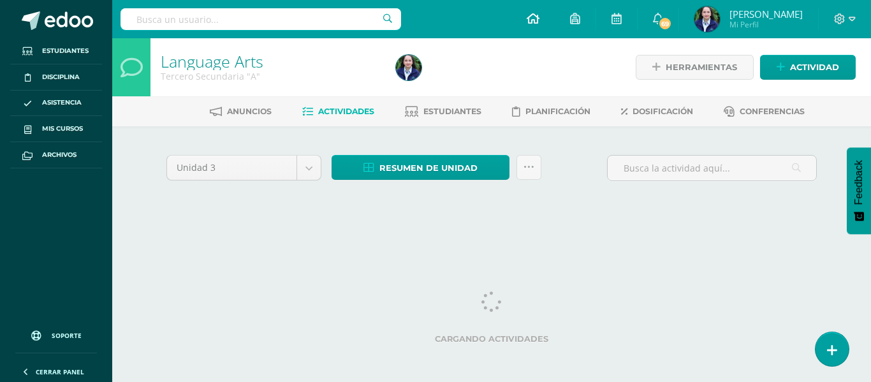
click at [539, 22] on icon at bounding box center [533, 18] width 13 height 11
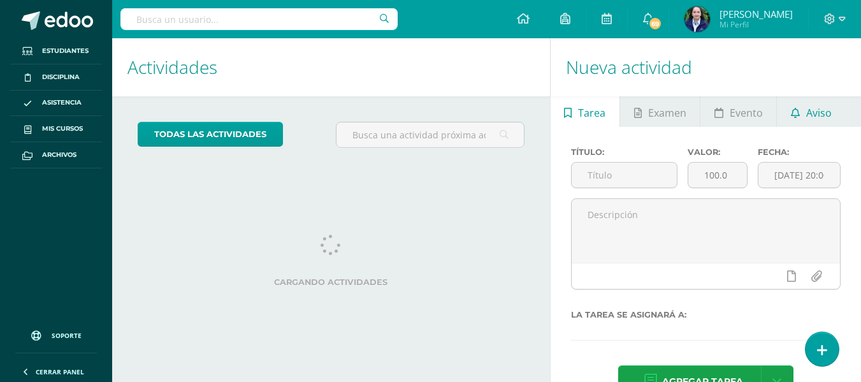
click at [811, 113] on span "Aviso" at bounding box center [820, 113] width 26 height 31
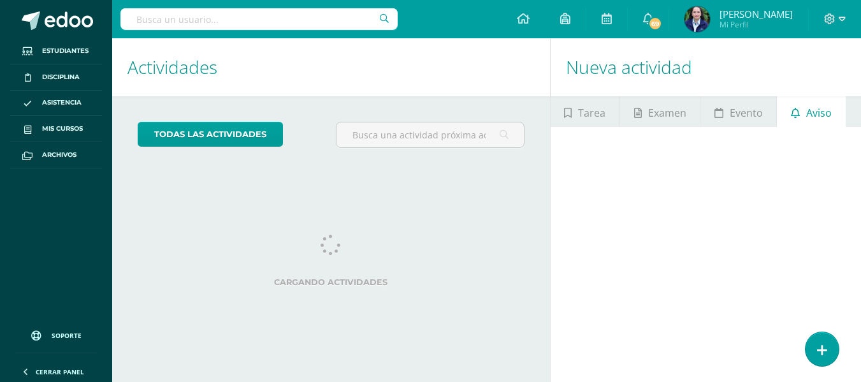
scroll to position [61, 0]
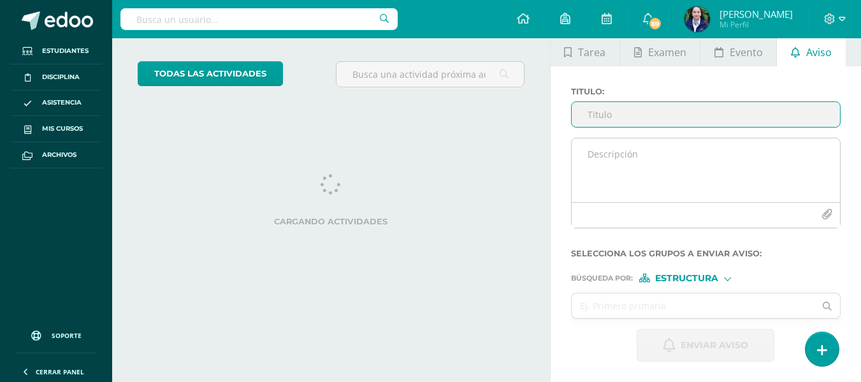
click at [603, 161] on textarea at bounding box center [706, 170] width 268 height 64
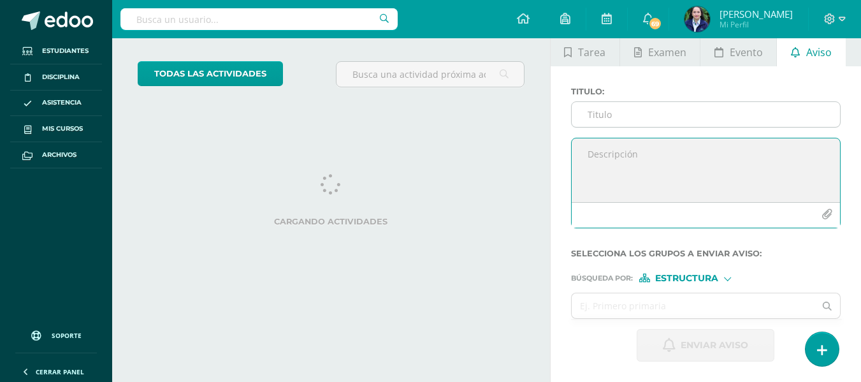
scroll to position [0, 0]
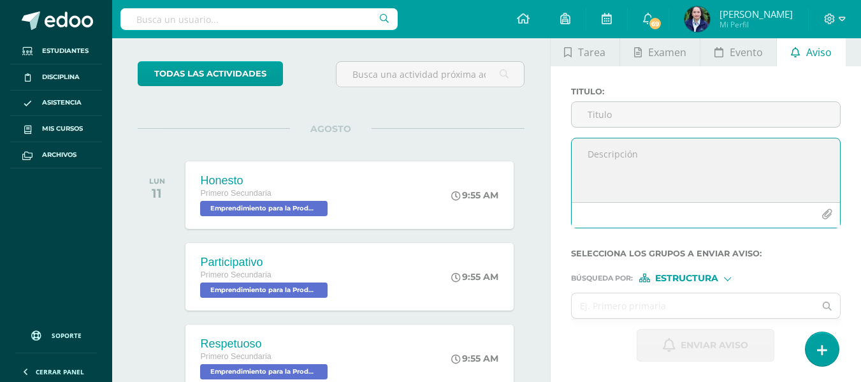
click at [603, 138] on textarea at bounding box center [706, 170] width 268 height 64
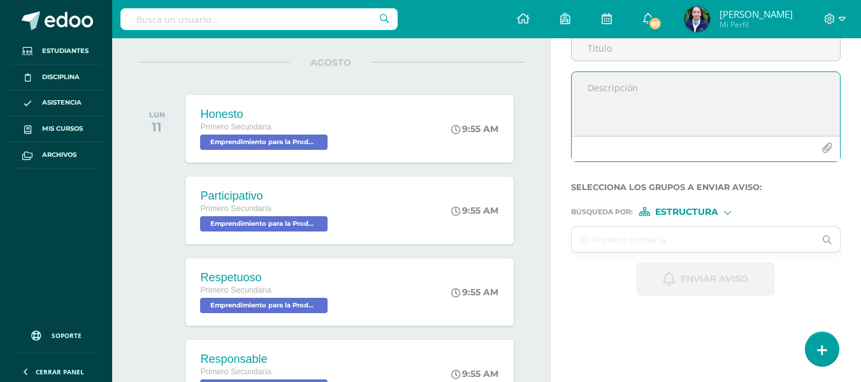
scroll to position [63, 0]
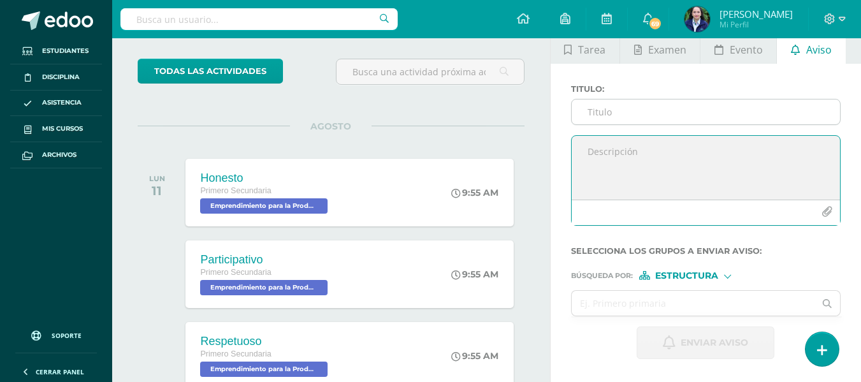
click at [592, 118] on input "Titulo :" at bounding box center [706, 111] width 268 height 25
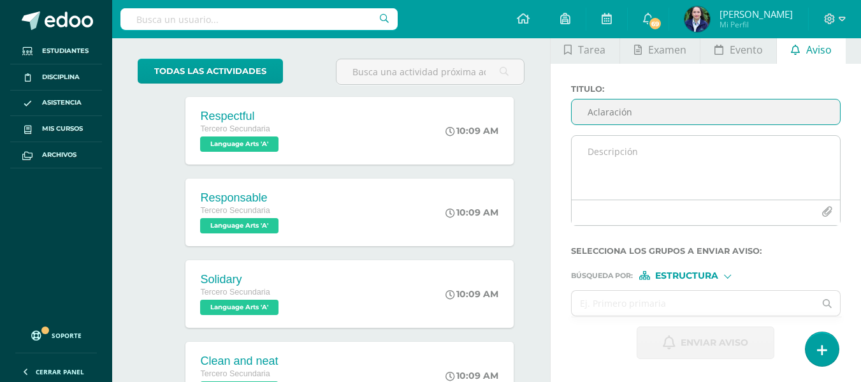
type input "Aclaración"
click at [604, 156] on textarea at bounding box center [706, 168] width 268 height 64
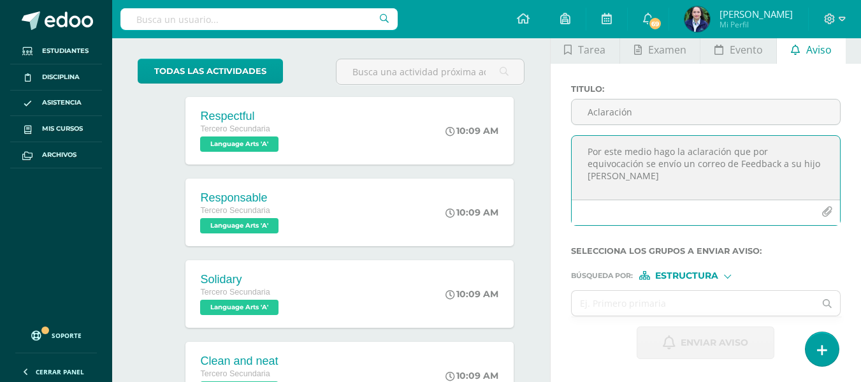
click at [754, 163] on textarea "Por este medio hago la aclaración que por equivocación se envío un correo de Fe…" at bounding box center [706, 168] width 268 height 64
drag, startPoint x: 657, startPoint y: 180, endPoint x: 578, endPoint y: 184, distance: 79.2
click at [578, 184] on textarea "Por este medio hago la aclaración que por equivocación se envío un correo de Fe…" at bounding box center [706, 168] width 268 height 64
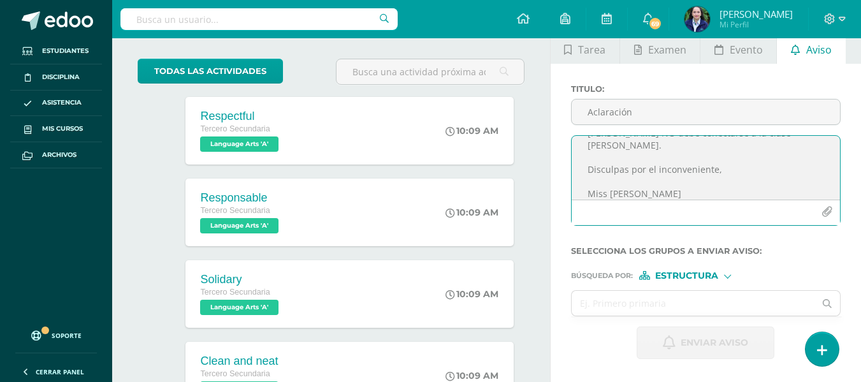
scroll to position [55, 0]
click at [739, 166] on textarea "Por este medio hago la aclaración que por equivocación se envío un correo de Fe…" at bounding box center [706, 168] width 268 height 64
type textarea "Por este medio hago la aclaración que por equivocación se envío un correo de Fe…"
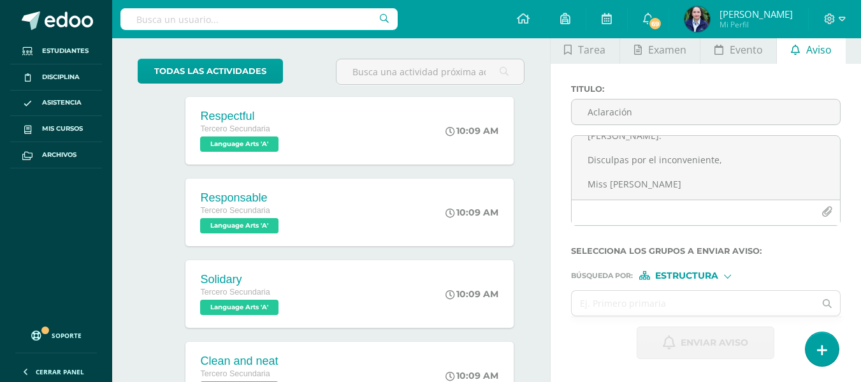
click at [724, 276] on div "Estructura" at bounding box center [688, 275] width 96 height 9
click at [696, 309] on span "Persona" at bounding box center [693, 308] width 46 height 7
drag, startPoint x: 603, startPoint y: 302, endPoint x: 608, endPoint y: 308, distance: 8.6
click at [603, 303] on input "text" at bounding box center [694, 303] width 244 height 25
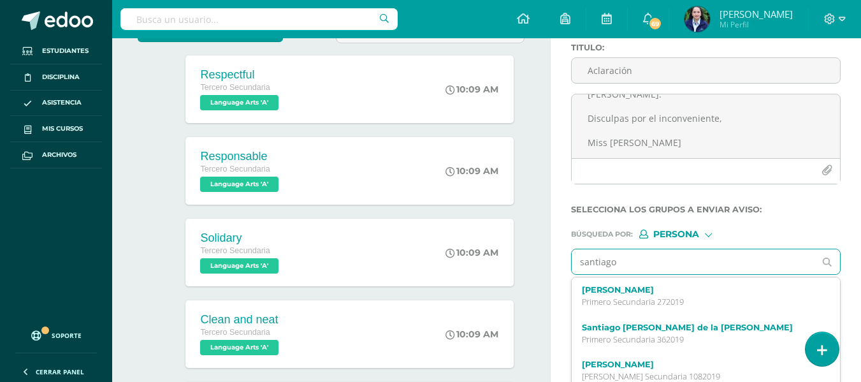
scroll to position [127, 0]
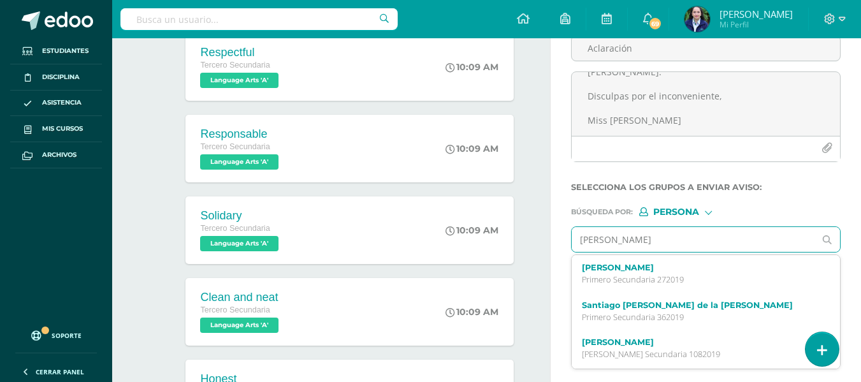
type input "santiago corzo"
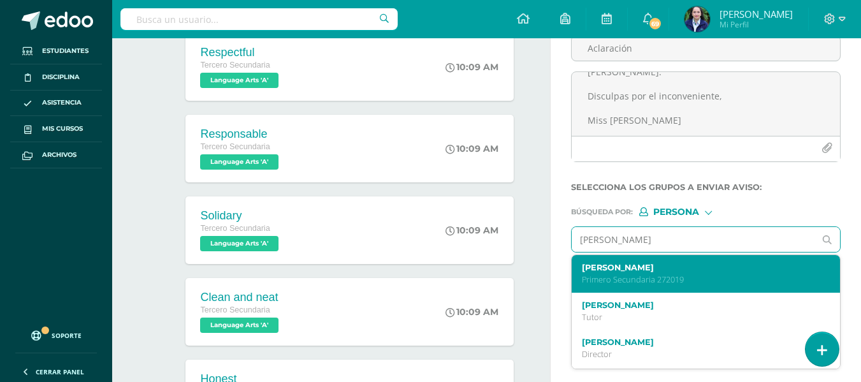
click at [651, 274] on div "Santiago Alfonso Corzo Cordón Primero Secundaria 272019" at bounding box center [701, 274] width 238 height 22
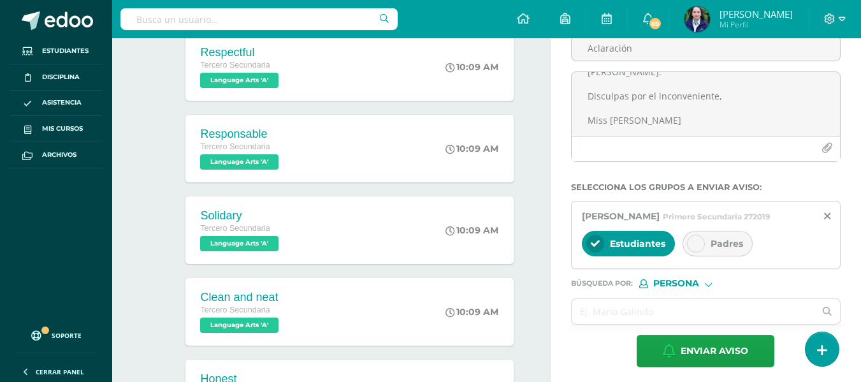
click at [697, 248] on icon at bounding box center [696, 243] width 9 height 9
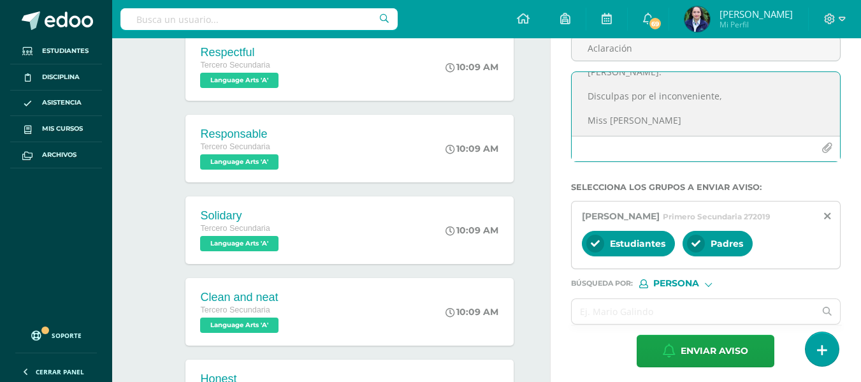
click at [617, 117] on textarea "Por este medio hago la aclaración que por equivocación se envío un correo de Fe…" at bounding box center [706, 104] width 268 height 64
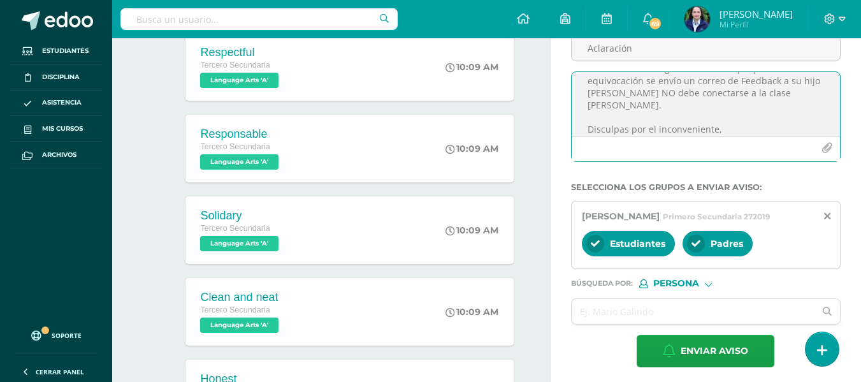
scroll to position [0, 0]
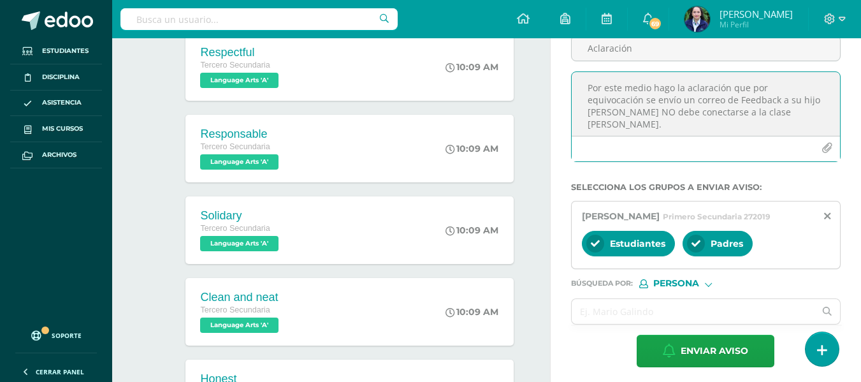
click at [624, 119] on textarea "Por este medio hago la aclaración que por equivocación se envío un correo de Fe…" at bounding box center [706, 104] width 268 height 64
click at [649, 113] on textarea "Por este medio hago la aclaración que por equivocación se envío un correo de Fe…" at bounding box center [706, 104] width 268 height 64
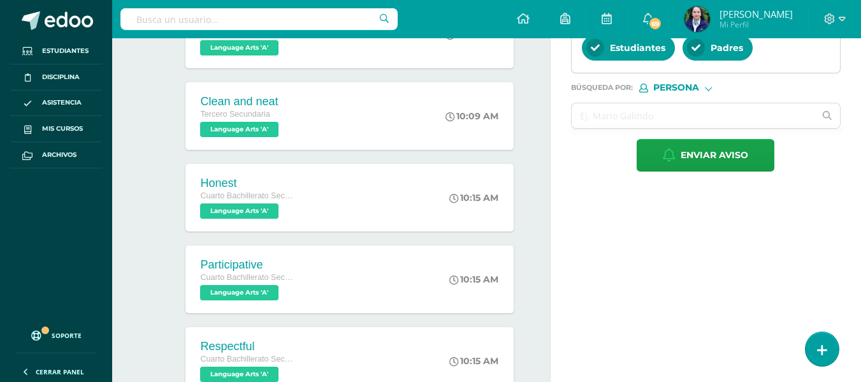
scroll to position [382, 0]
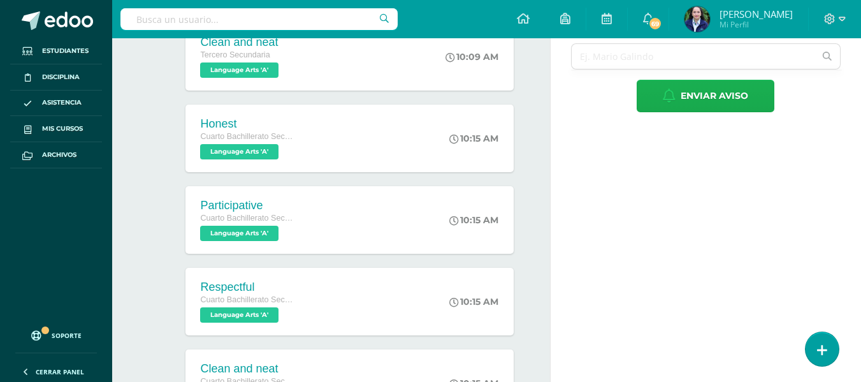
type textarea "Por este medio hago la aclaración que por equivocación se envío un correo de Fe…"
click at [652, 112] on button "Enviar aviso" at bounding box center [706, 96] width 138 height 33
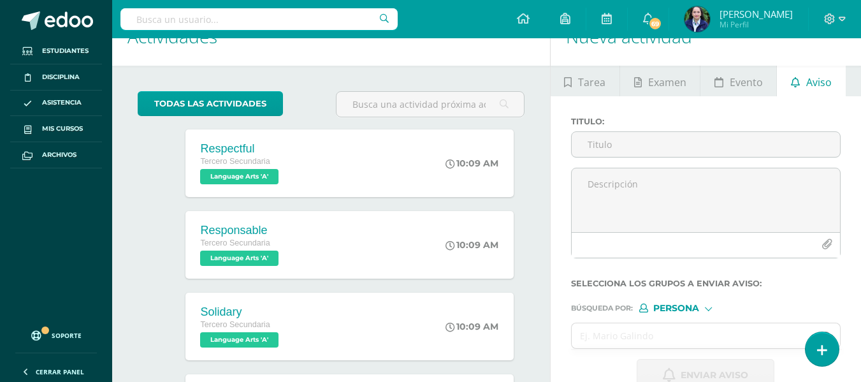
scroll to position [0, 0]
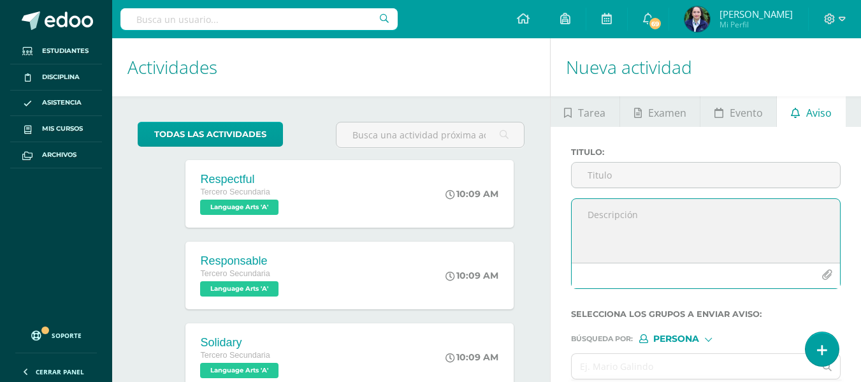
click at [591, 217] on textarea at bounding box center [706, 231] width 268 height 64
paste textarea "Dear student, LIZA ALVAREZ This is to inform you that you are required to atten…"
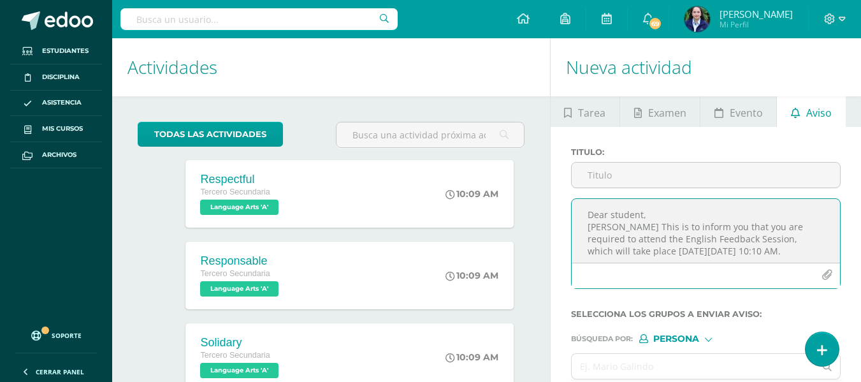
scroll to position [128, 0]
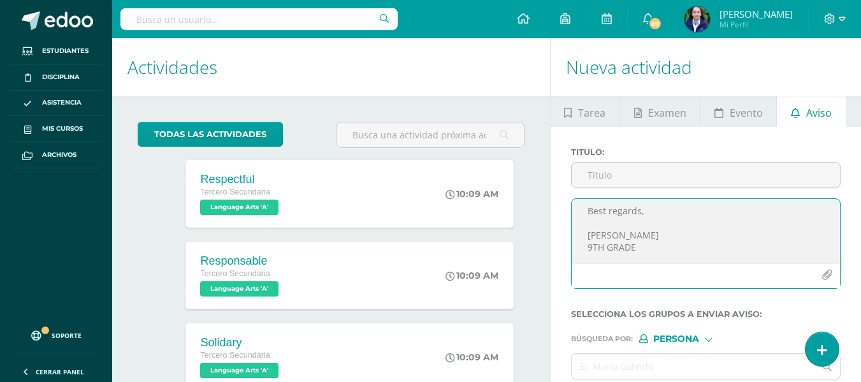
click at [659, 244] on textarea "Dear student, LIZA ALVAREZ This is to inform you that you are required to atten…" at bounding box center [706, 231] width 268 height 64
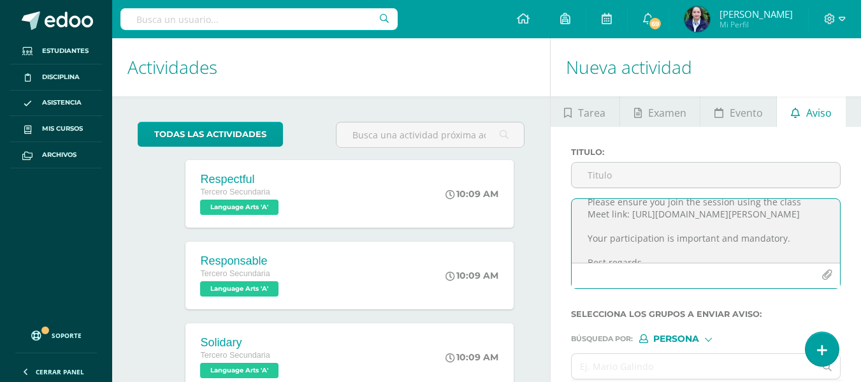
scroll to position [0, 0]
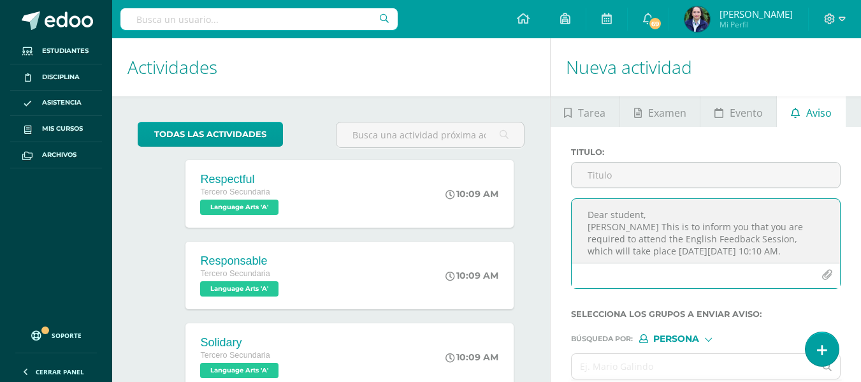
drag, startPoint x: 645, startPoint y: 224, endPoint x: 587, endPoint y: 228, distance: 58.2
click at [587, 228] on textarea "Dear student, LIZA ALVAREZ This is to inform you that you are required to atten…" at bounding box center [706, 231] width 268 height 64
type textarea "Dear student, SANTIAGO RAMIREZ PARRA This is to inform you that you are require…"
click at [602, 174] on input "Titulo :" at bounding box center [706, 175] width 268 height 25
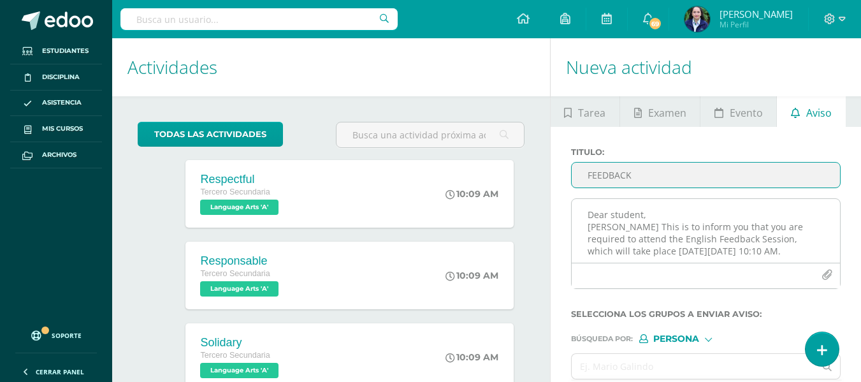
type input "FEEDBACK"
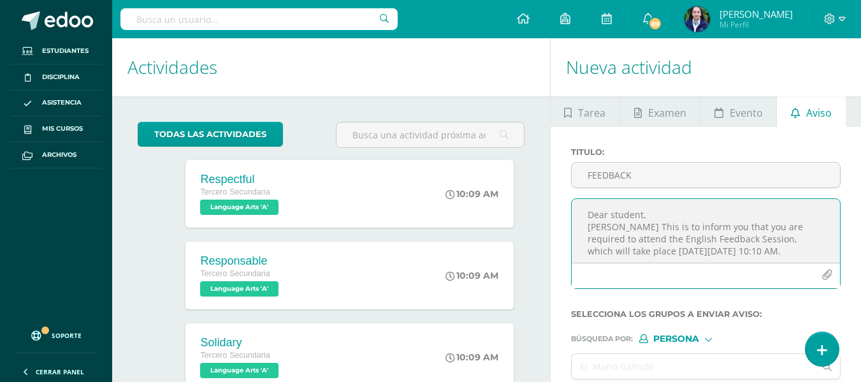
click at [660, 231] on textarea "Dear student, SANTIAGO RAMIREZ PARRA This is to inform you that you are require…" at bounding box center [706, 231] width 268 height 64
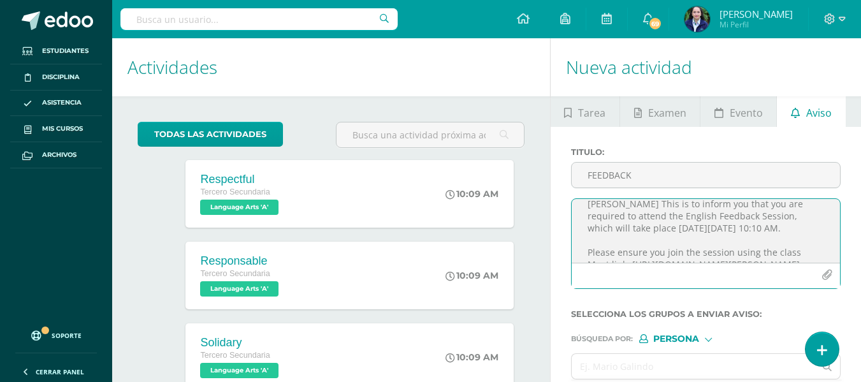
scroll to position [64, 0]
click at [630, 210] on textarea "Dear student, SANTIAGO RAMIREZ PARRA This is to inform you that you are require…" at bounding box center [706, 231] width 268 height 64
drag, startPoint x: 627, startPoint y: 205, endPoint x: 646, endPoint y: 219, distance: 23.6
click at [627, 205] on textarea "Dear student, SANTIAGO RAMIREZ PARRA This is to inform you that you are require…" at bounding box center [706, 231] width 268 height 64
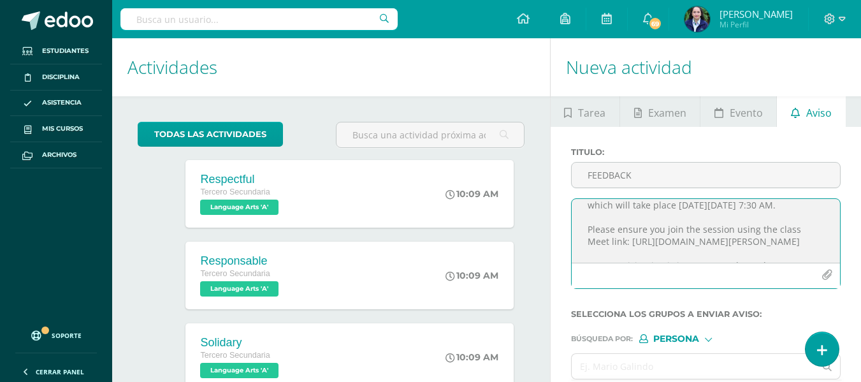
click at [647, 230] on textarea "Dear student, SANTIAGO RAMIREZ PARRA This is to inform you that you are require…" at bounding box center [706, 231] width 268 height 64
click at [685, 228] on textarea "Dear student, SANTIAGO RAMIREZ PARRA This is to inform you that you are require…" at bounding box center [706, 231] width 268 height 64
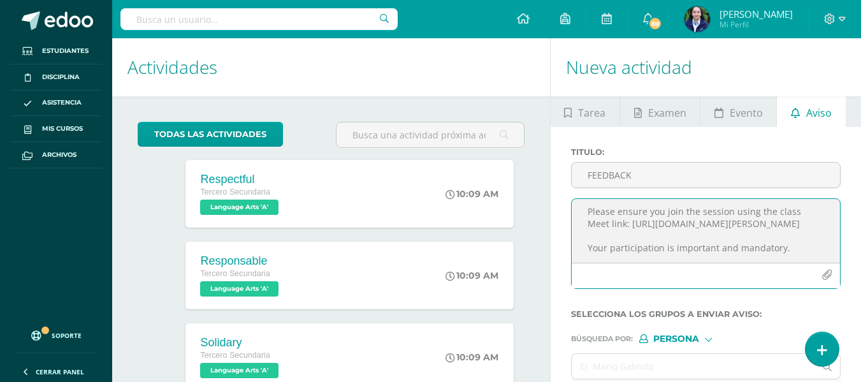
click at [788, 233] on textarea "Dear student, SANTIAGO RAMIREZ PARRA This is to inform you that you are require…" at bounding box center [706, 231] width 268 height 64
paste textarea "https://meet.google.com/akh-tgjo-vxa"
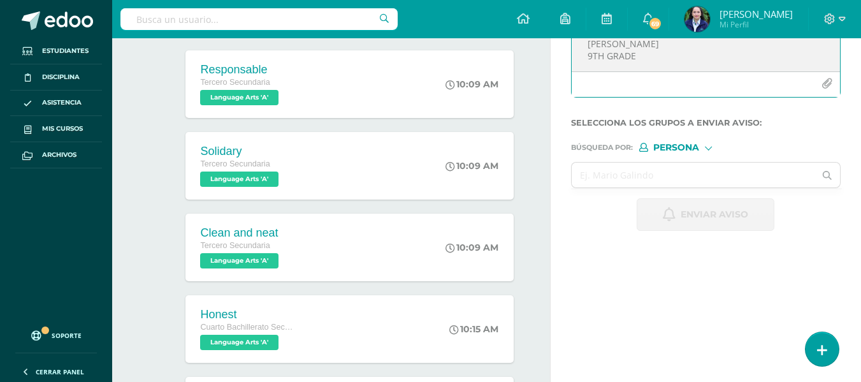
scroll to position [137, 0]
click at [591, 58] on textarea "Dear student, SANTIAGO RAMIREZ PARRA This is to inform you that you are require…" at bounding box center [706, 40] width 268 height 64
type textarea "Dear student, SANTIAGO RAMIREZ PARRA This is to inform you that you are require…"
click at [649, 185] on input "text" at bounding box center [694, 175] width 244 height 25
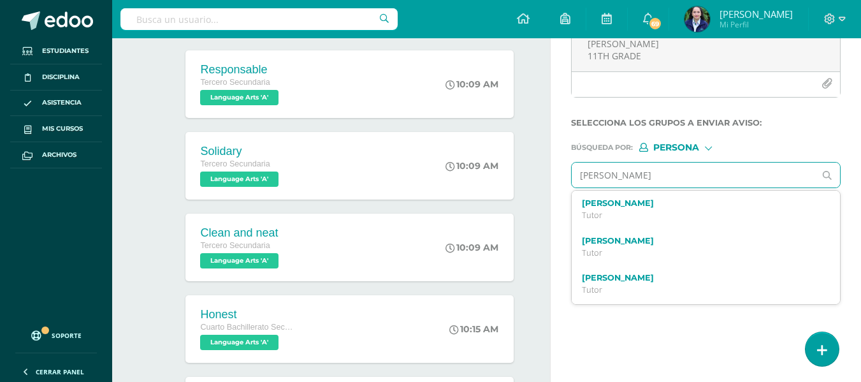
type input "santiago ramirez parra"
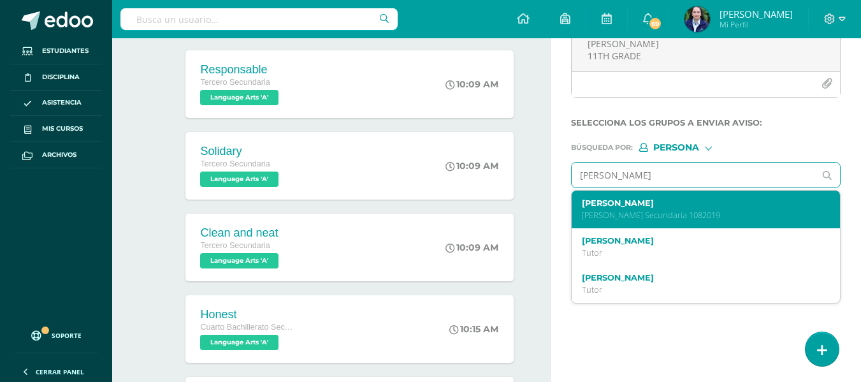
click at [648, 202] on label "Santiago Alexander Ramírez Parra" at bounding box center [701, 203] width 238 height 10
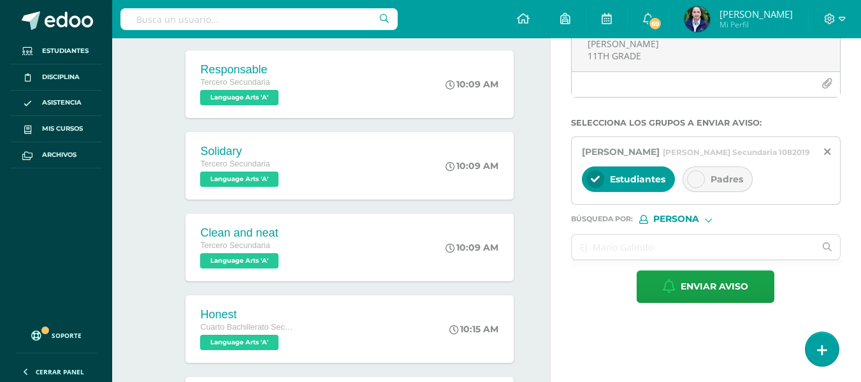
click at [697, 184] on icon at bounding box center [696, 179] width 9 height 9
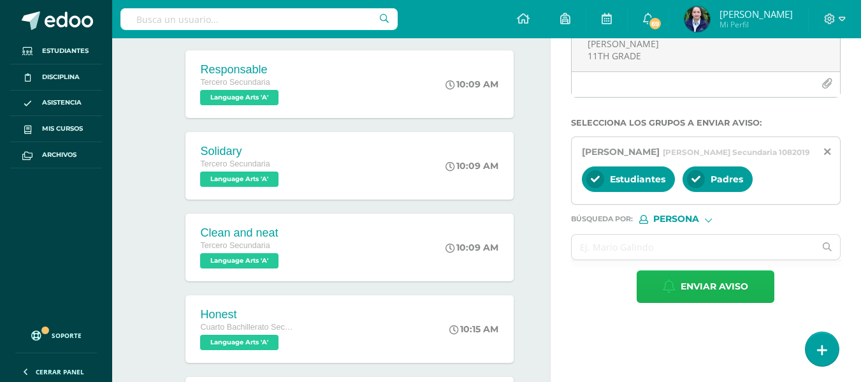
click at [666, 293] on icon "button" at bounding box center [669, 286] width 13 height 14
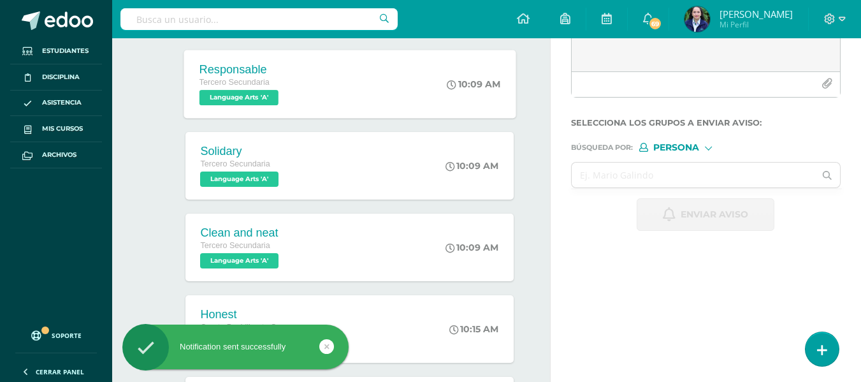
scroll to position [0, 0]
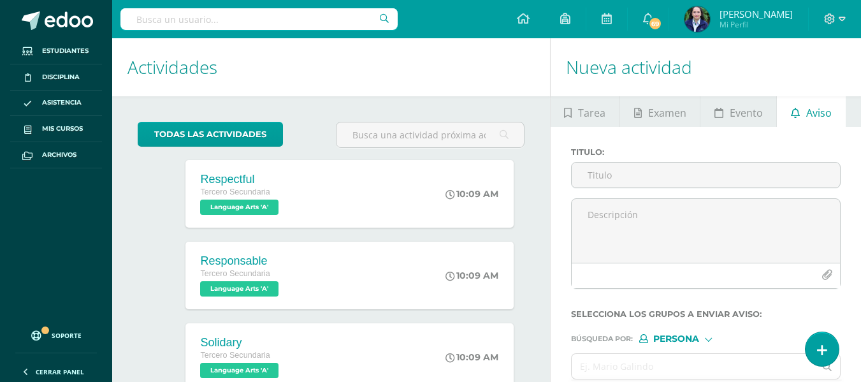
click at [469, 79] on h1 "Actividades" at bounding box center [331, 67] width 407 height 58
